Goal: Information Seeking & Learning: Learn about a topic

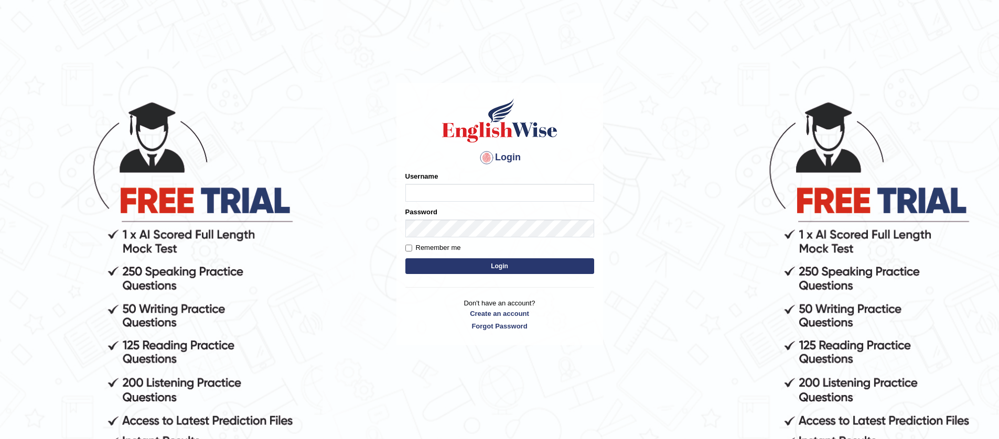
type input "jiwan_parramatta"
click at [405, 259] on button "Login" at bounding box center [499, 267] width 189 height 16
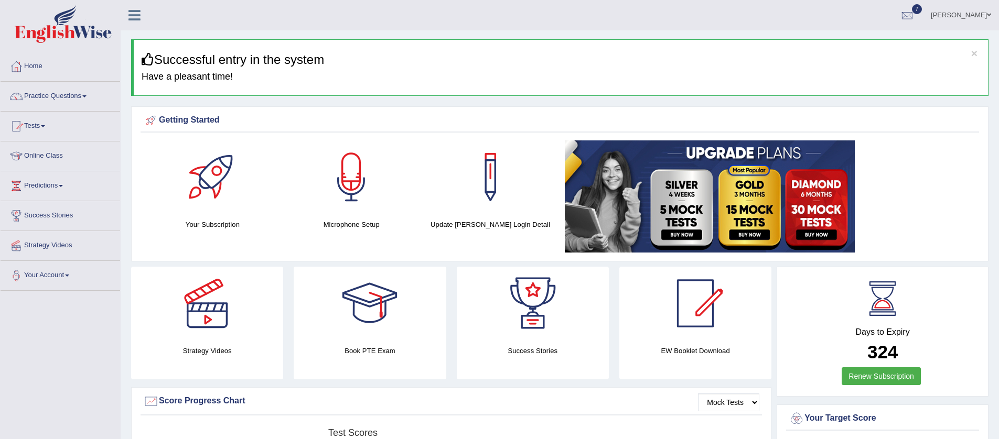
click at [45, 126] on span at bounding box center [43, 126] width 4 height 2
click at [47, 189] on link "History" at bounding box center [68, 187] width 98 height 19
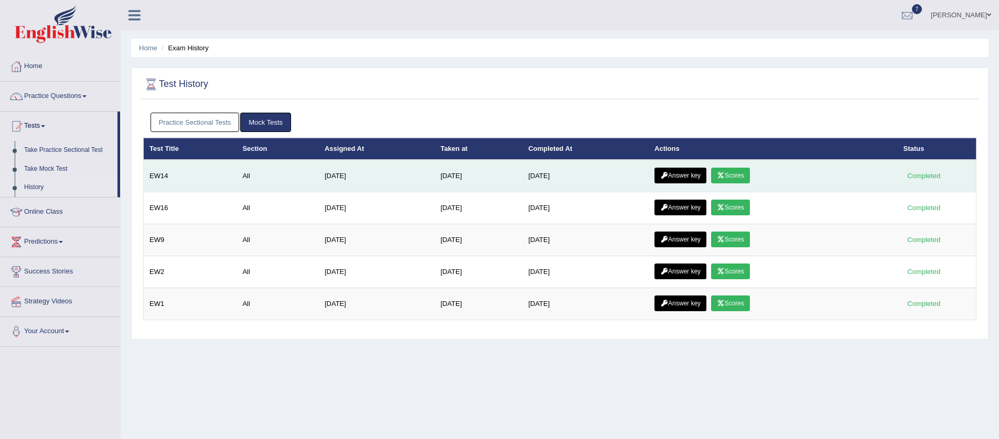
click at [725, 175] on icon at bounding box center [721, 176] width 8 height 6
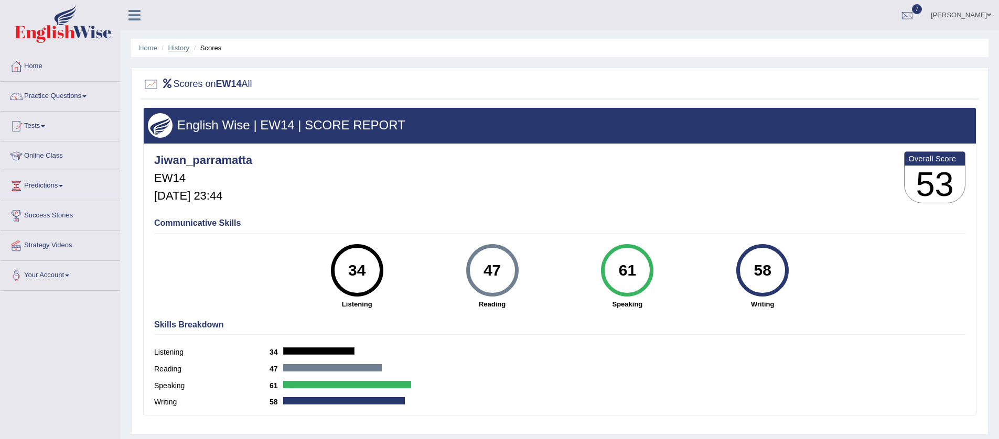
click at [176, 50] on link "History" at bounding box center [178, 48] width 21 height 8
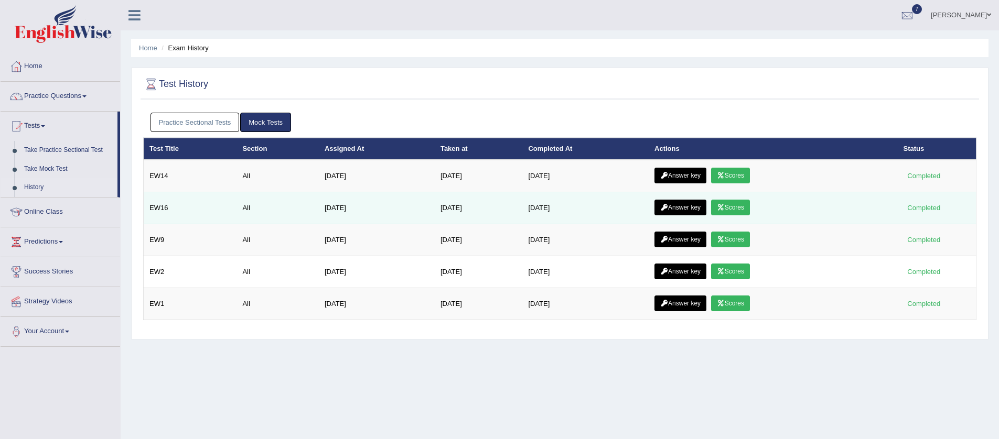
click at [736, 210] on link "Scores" at bounding box center [730, 208] width 39 height 16
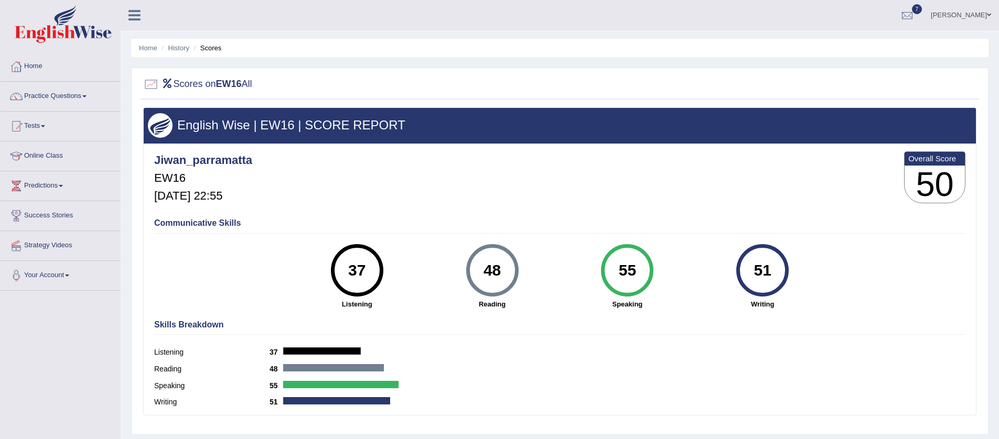
click at [209, 48] on li "Scores" at bounding box center [206, 48] width 30 height 10
click at [207, 55] on ul "Home History Scores" at bounding box center [559, 48] width 857 height 18
click at [185, 49] on link "History" at bounding box center [178, 48] width 21 height 8
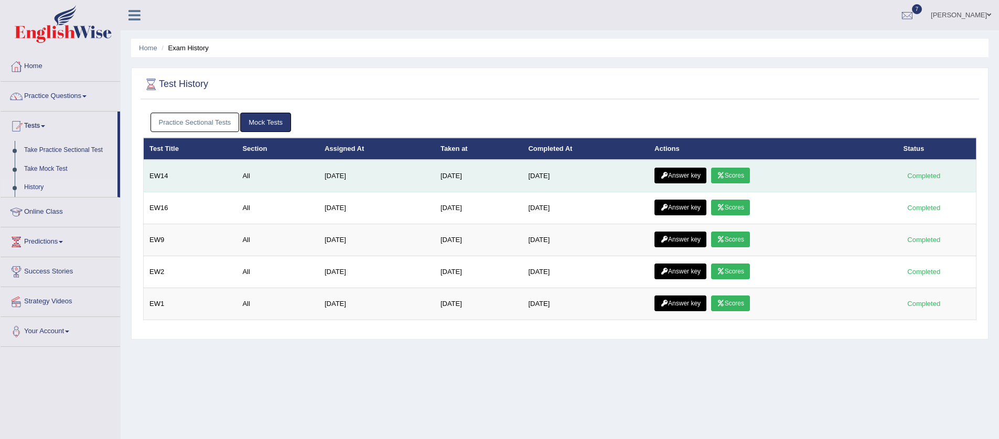
click at [736, 175] on link "Scores" at bounding box center [730, 176] width 39 height 16
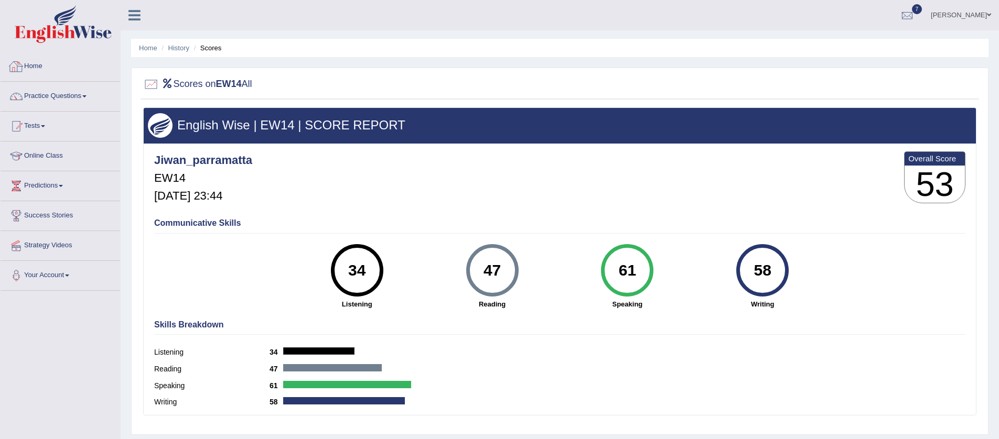
click at [38, 70] on link "Home" at bounding box center [61, 65] width 120 height 26
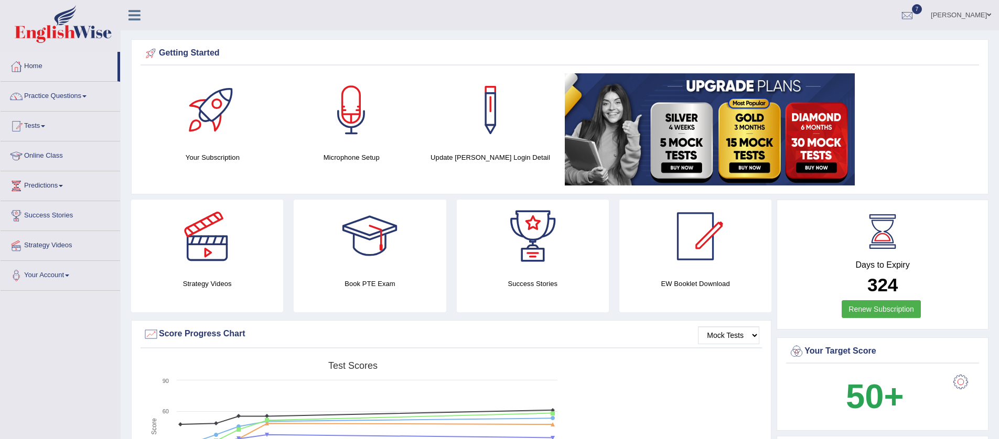
click at [87, 95] on span at bounding box center [84, 96] width 4 height 2
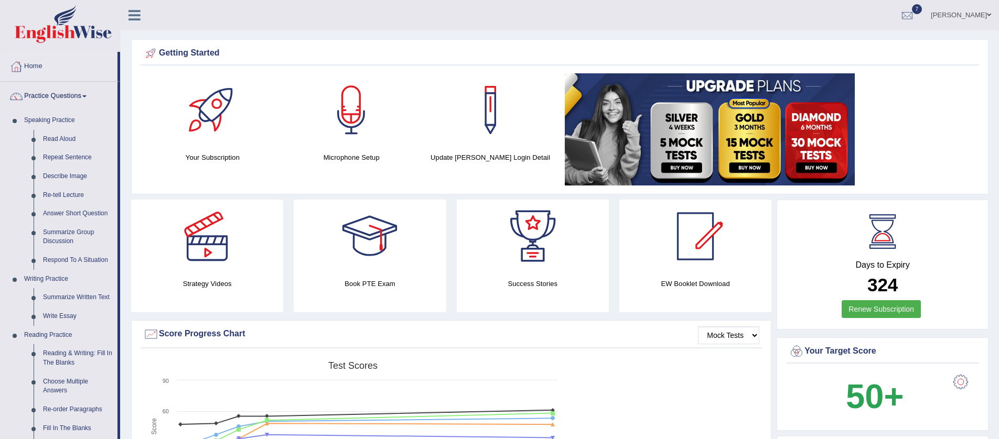
click at [1, 82] on link "Practice Questions" at bounding box center [59, 95] width 117 height 26
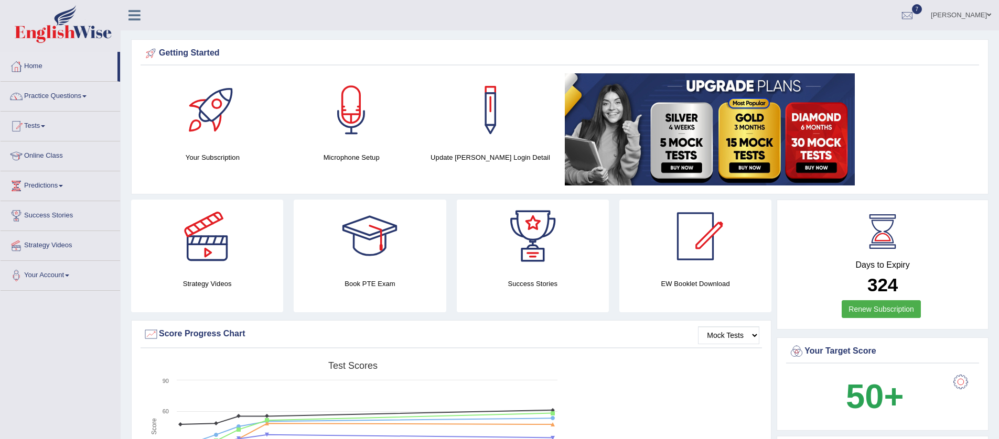
click at [45, 125] on span at bounding box center [43, 126] width 4 height 2
click at [89, 92] on link "Practice Questions" at bounding box center [61, 95] width 120 height 26
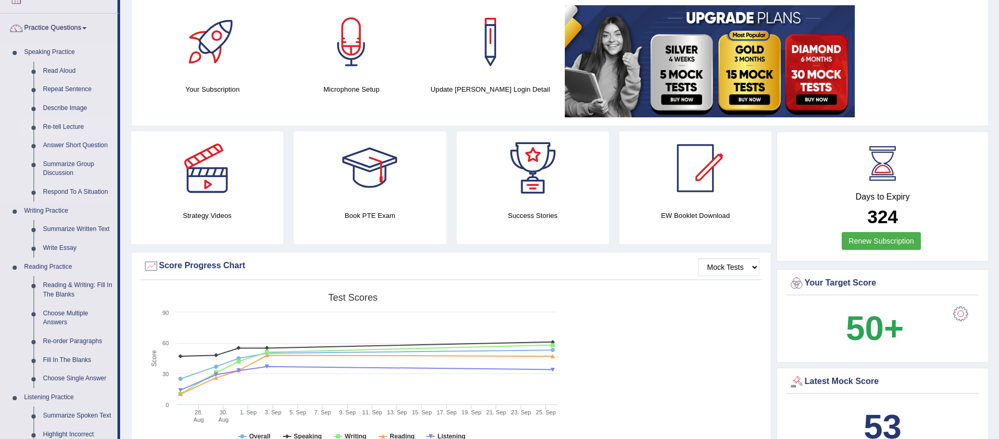
scroll to position [227, 0]
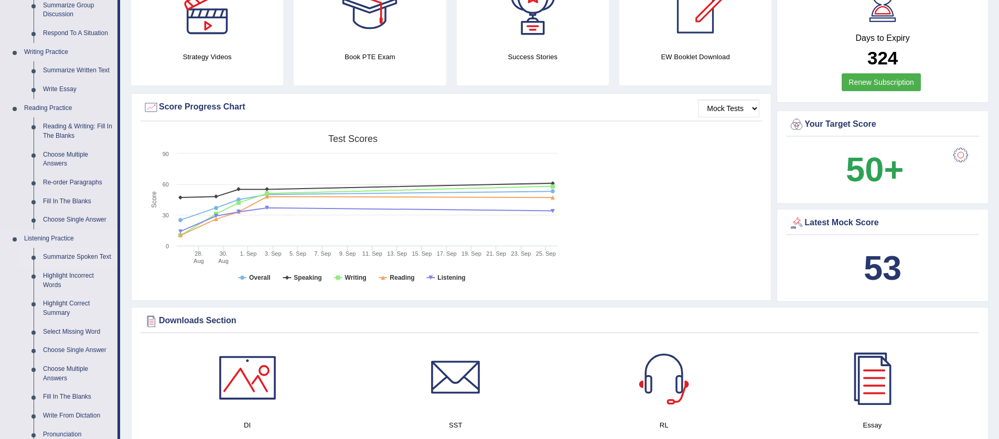
click at [82, 255] on link "Summarize Spoken Text" at bounding box center [77, 257] width 79 height 19
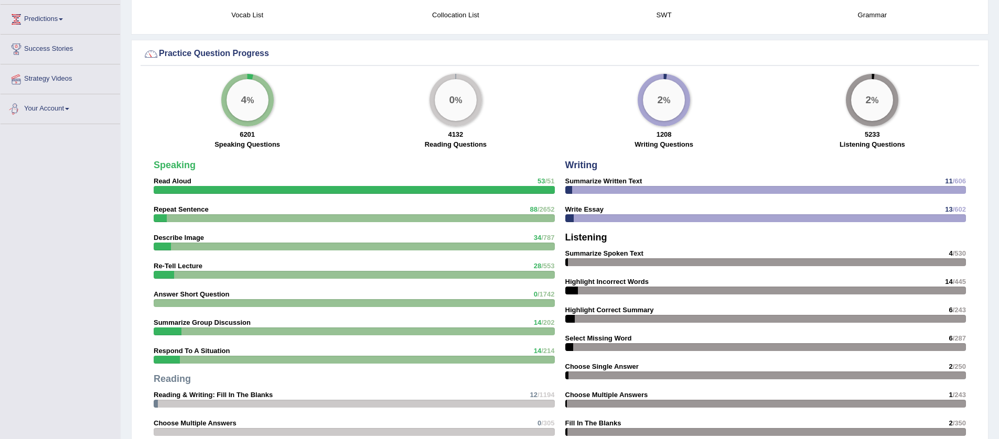
scroll to position [642, 0]
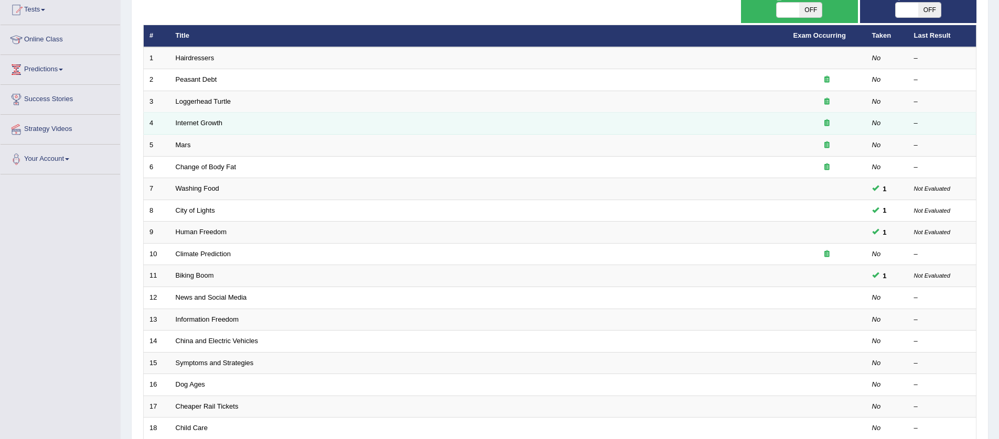
scroll to position [255, 0]
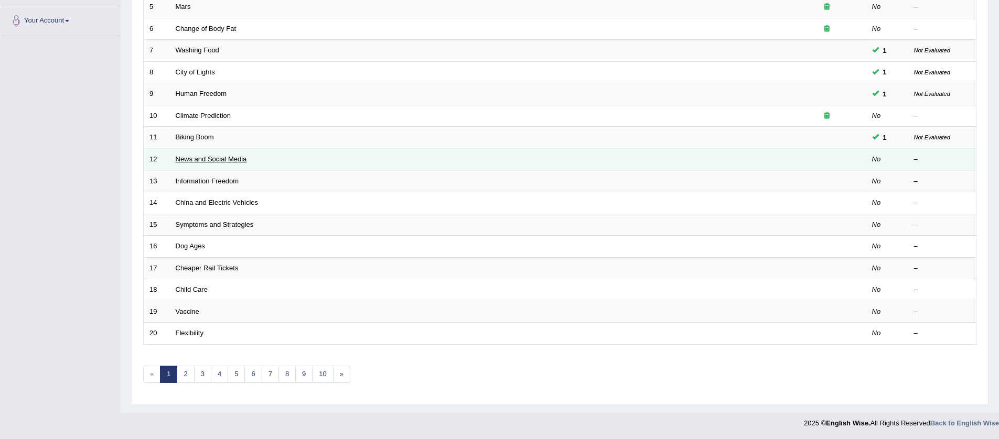
click at [240, 160] on link "News and Social Media" at bounding box center [211, 159] width 71 height 8
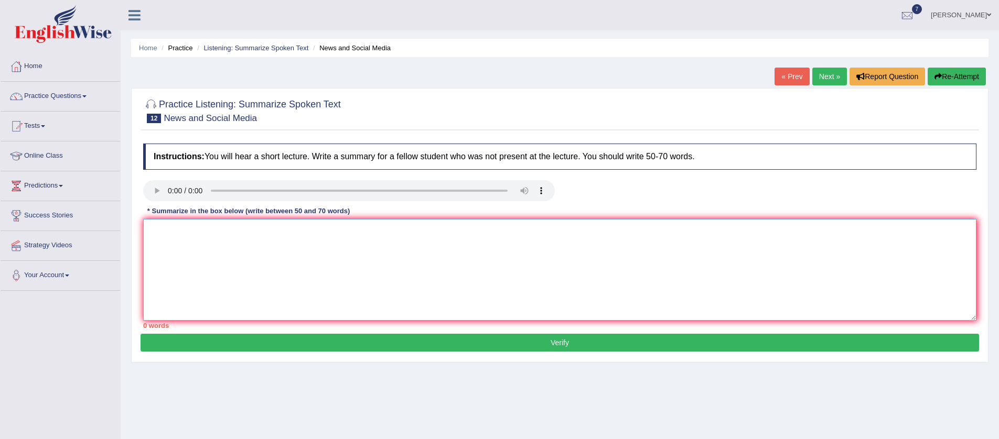
click at [260, 260] on textarea at bounding box center [559, 270] width 833 height 102
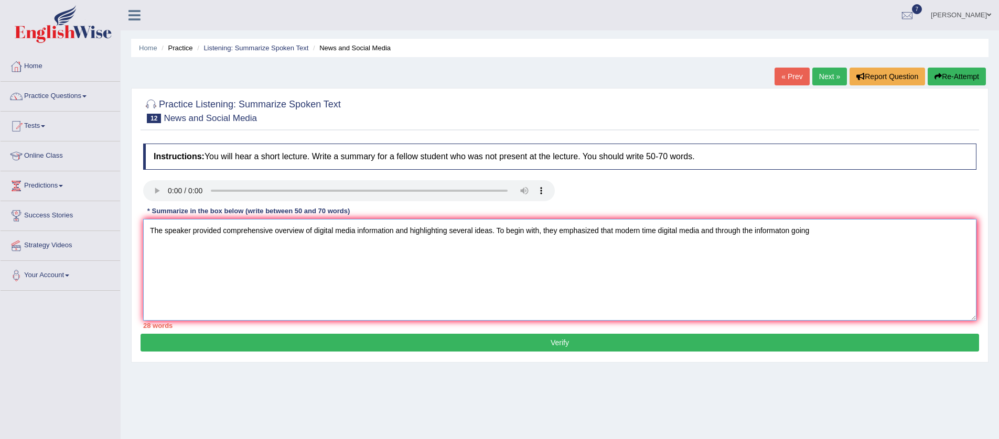
click at [791, 233] on textarea "The speaker provided comprehensive overview of digital media information and hi…" at bounding box center [559, 270] width 833 height 102
click at [820, 234] on textarea "The speaker provided comprehensive overview of digital media information and hi…" at bounding box center [559, 270] width 833 height 102
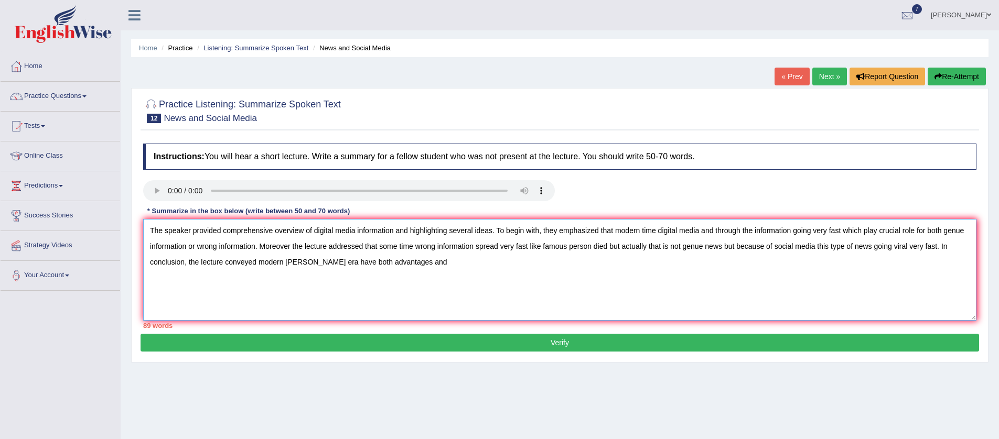
click at [377, 263] on textarea "The speaker provided comprehensive overview of digital media information and hi…" at bounding box center [559, 270] width 833 height 102
click at [451, 260] on textarea "The speaker provided comprehensive overview of digital media information and hi…" at bounding box center [559, 270] width 833 height 102
type textarea "The speaker provided comprehensive overview of digital media information and hi…"
click at [560, 341] on button "Verify" at bounding box center [560, 343] width 839 height 18
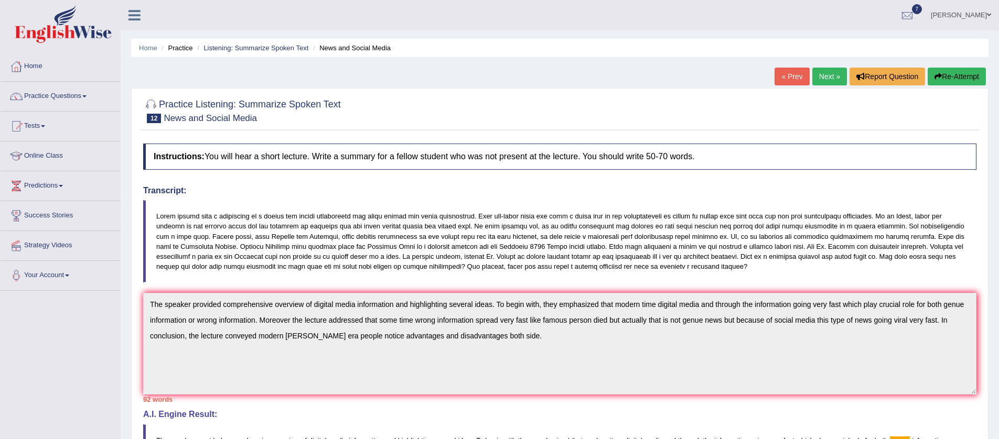
click at [833, 71] on link "Next »" at bounding box center [829, 77] width 35 height 18
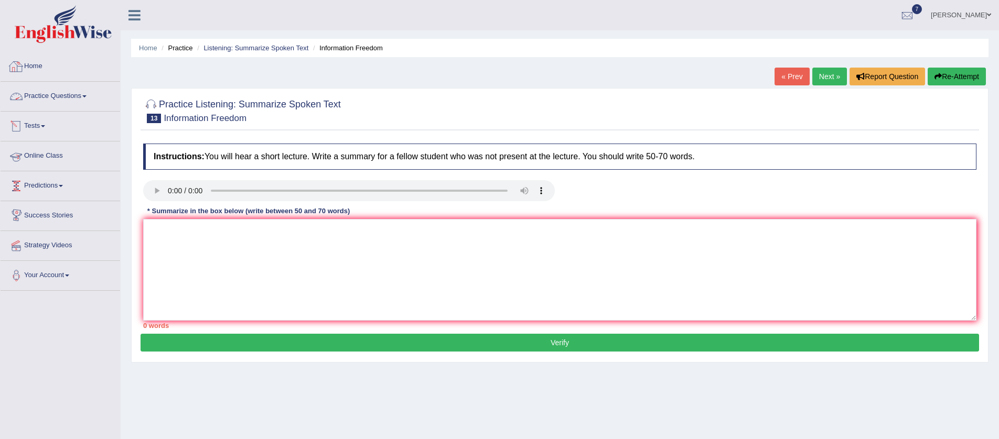
click at [32, 66] on link "Home" at bounding box center [61, 65] width 120 height 26
